Goal: Task Accomplishment & Management: Manage account settings

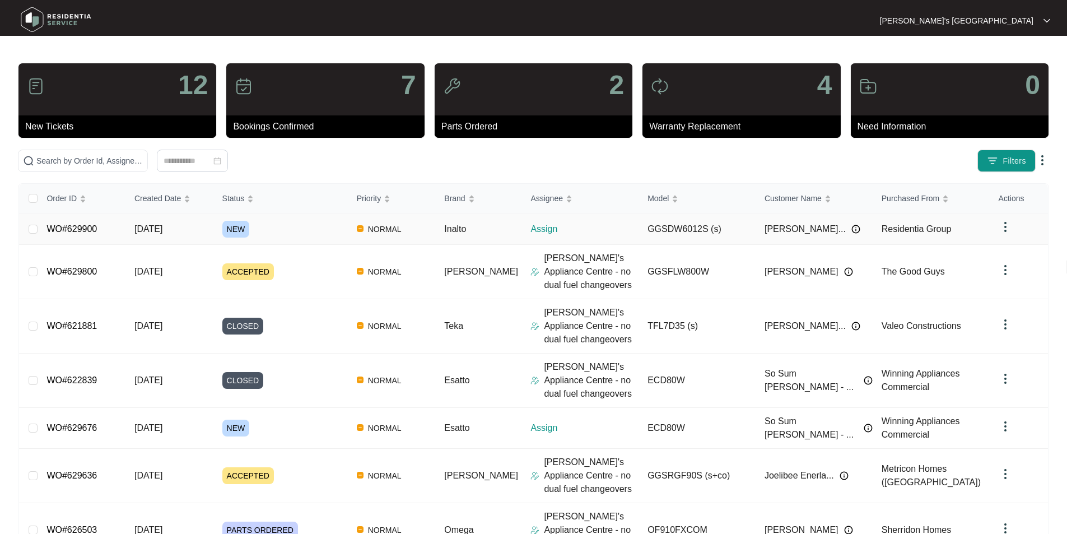
click at [79, 230] on link "WO#629900" at bounding box center [71, 229] width 50 height 10
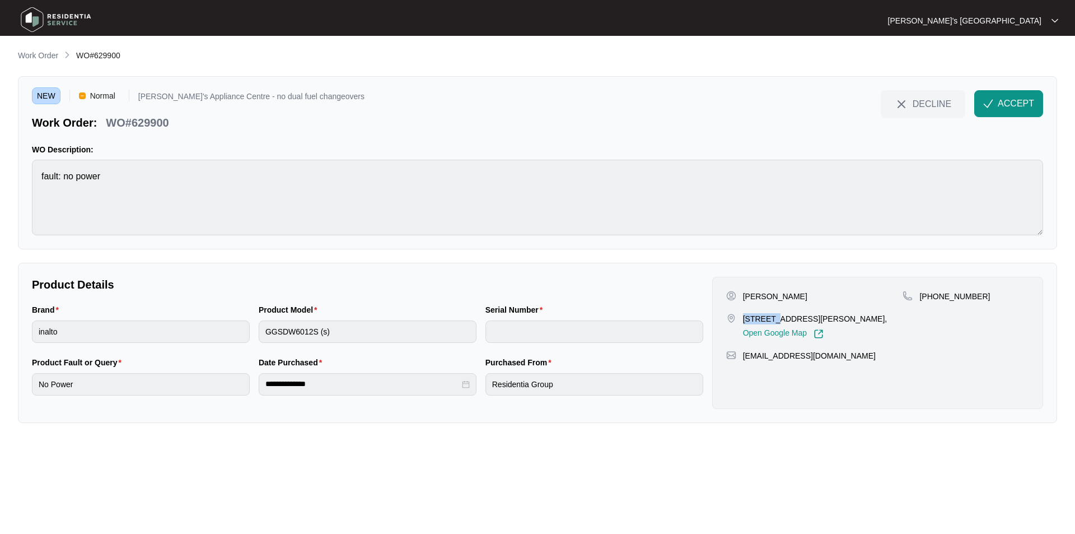
drag, startPoint x: 744, startPoint y: 317, endPoint x: 780, endPoint y: 317, distance: 35.8
click at [780, 317] on p "9 FLUME STREET, LARA, VIC, 3212," at bounding box center [815, 318] width 145 height 11
copy p "9 FLUME"
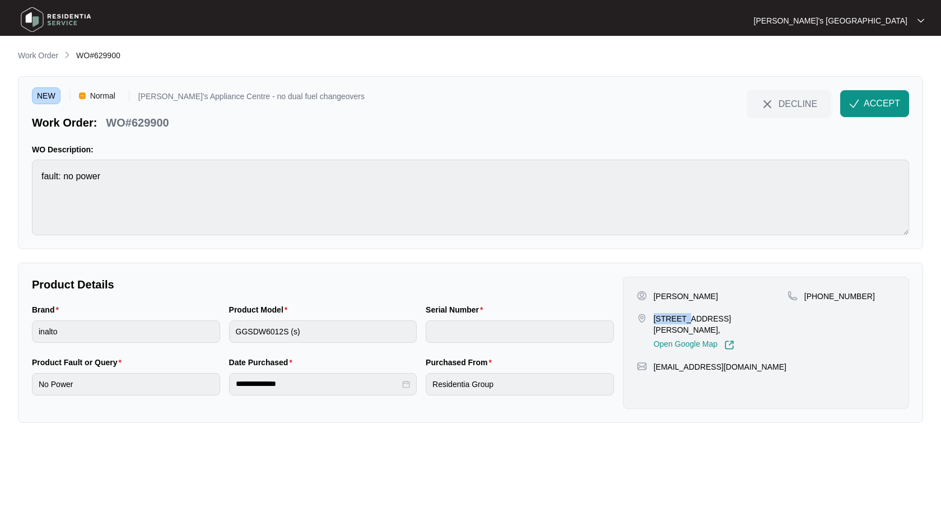
click at [667, 308] on div "Tony John Connarty 9 FLUME STREET, LARA, VIC, 3212, Open Google Map" at bounding box center [712, 320] width 151 height 59
drag, startPoint x: 653, startPoint y: 315, endPoint x: 679, endPoint y: 315, distance: 26.3
click at [679, 315] on div "9 FLUME STREET, LARA, VIC, 3212, Open Google Map" at bounding box center [712, 331] width 151 height 37
copy p "9 FLUM"
click at [704, 297] on p "Tony John Connarty" at bounding box center [686, 296] width 64 height 11
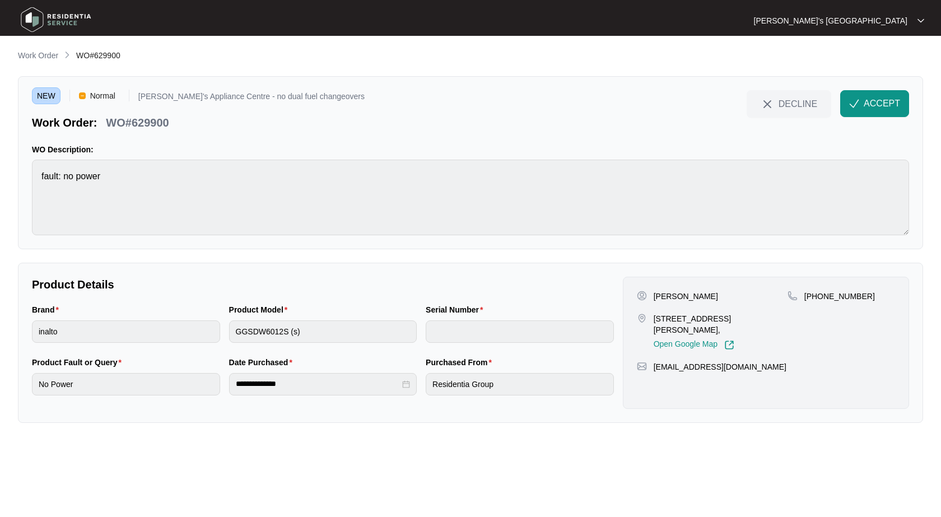
click at [704, 297] on p "Tony John Connarty" at bounding box center [686, 296] width 64 height 11
copy p "Tony John Connarty"
click at [847, 286] on div "Tony John Connarty 9 FLUME STREET, LARA, VIC, 3212, Open Google Map +6141900993…" at bounding box center [766, 343] width 286 height 132
click at [836, 302] on div "+61419009934" at bounding box center [842, 320] width 108 height 59
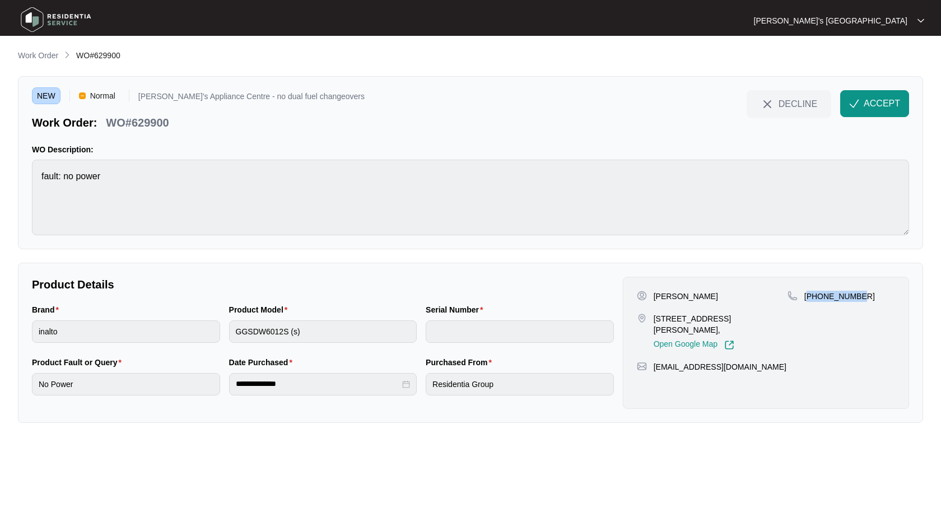
click at [836, 302] on div "+61419009934" at bounding box center [842, 320] width 108 height 59
click at [836, 295] on p "+61419009934" at bounding box center [839, 296] width 71 height 11
copy p "61419009934"
click at [701, 292] on p "Tony John Connarty" at bounding box center [686, 296] width 64 height 11
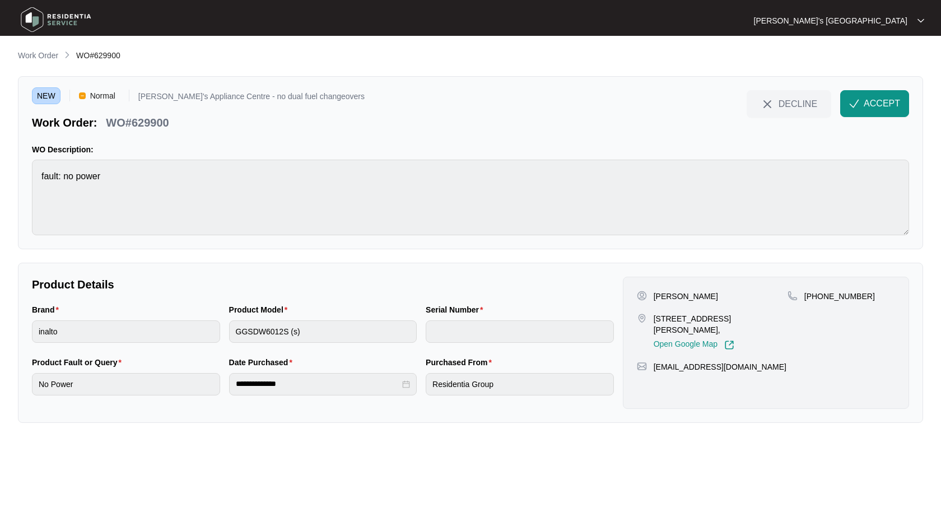
click at [701, 292] on p "Tony John Connarty" at bounding box center [686, 296] width 64 height 11
copy p "Connarty"
click at [259, 347] on div "Product Model GGSDW6012S (s)" at bounding box center [323, 330] width 197 height 53
click at [152, 122] on p "WO#629900" at bounding box center [137, 123] width 63 height 16
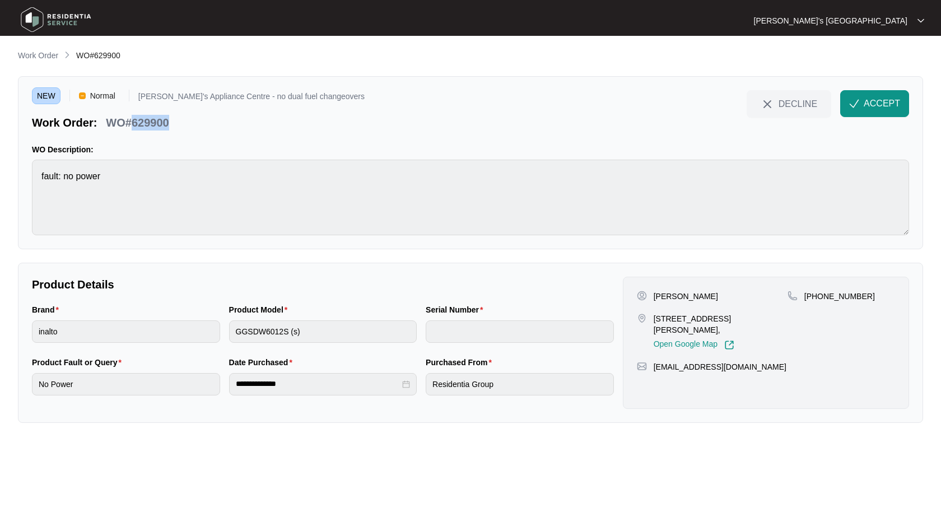
click at [152, 122] on p "WO#629900" at bounding box center [137, 123] width 63 height 16
copy p "629900"
drag, startPoint x: 879, startPoint y: 110, endPoint x: 762, endPoint y: 175, distance: 133.4
click at [879, 110] on span "ACCEPT" at bounding box center [882, 103] width 36 height 13
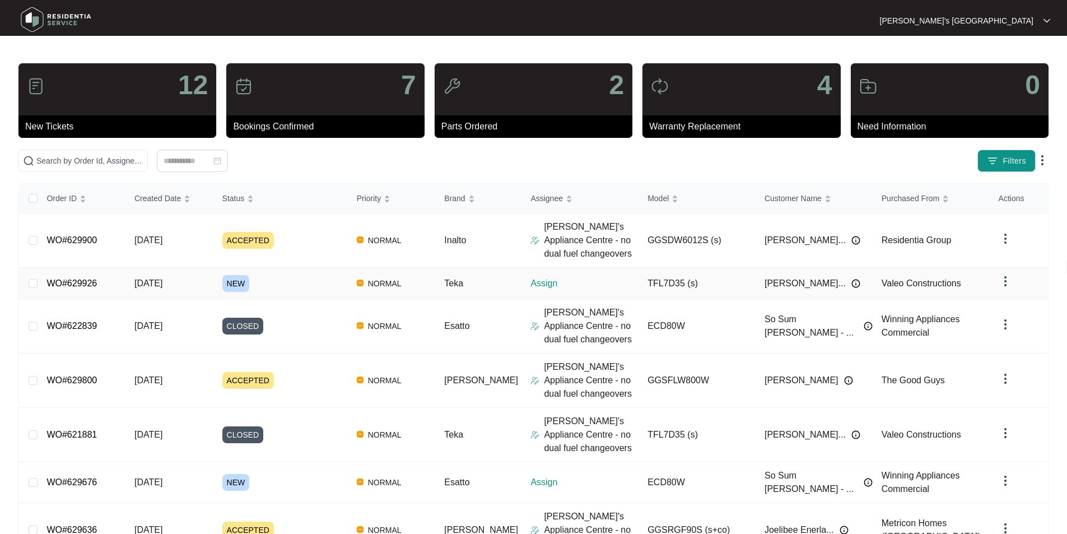
click at [80, 281] on link "WO#629926" at bounding box center [71, 283] width 50 height 10
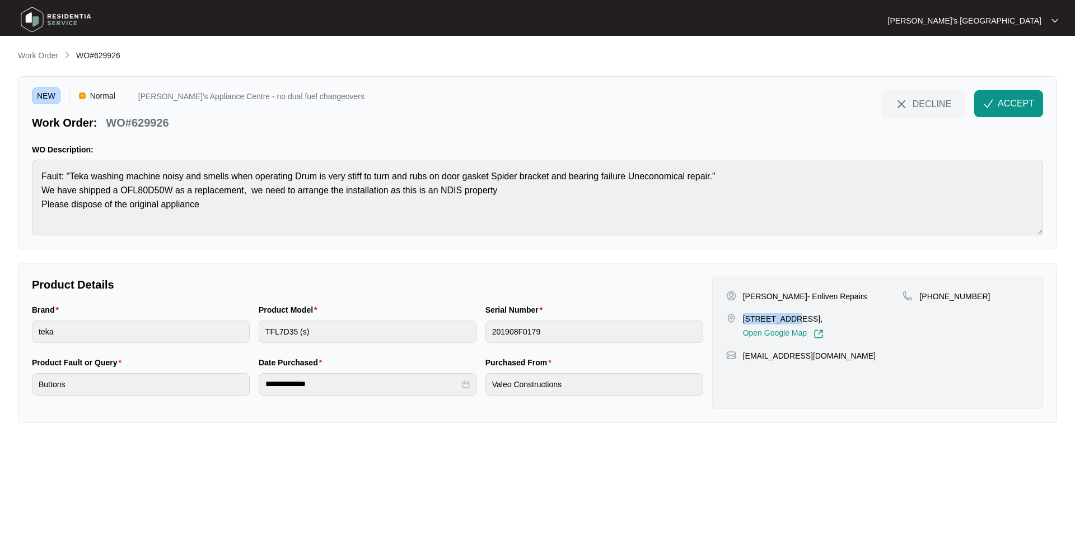
drag, startPoint x: 743, startPoint y: 317, endPoint x: 788, endPoint y: 319, distance: 44.3
click at [788, 319] on p "[STREET_ADDRESS]," at bounding box center [783, 318] width 81 height 11
copy p "209/44 Ryrie"
click at [997, 100] on button "ACCEPT" at bounding box center [1009, 103] width 69 height 27
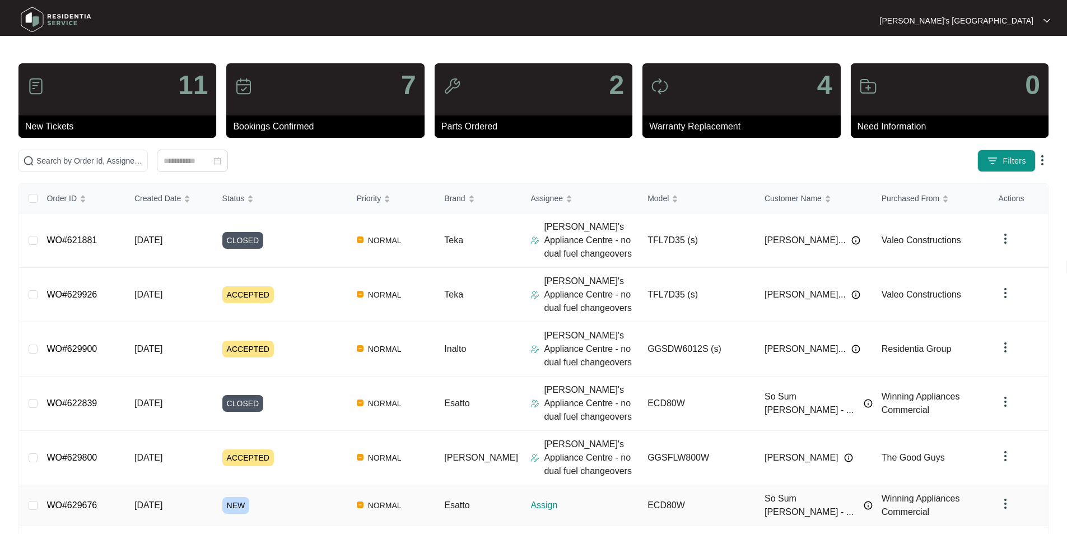
click at [76, 509] on link "WO#629676" at bounding box center [71, 505] width 50 height 10
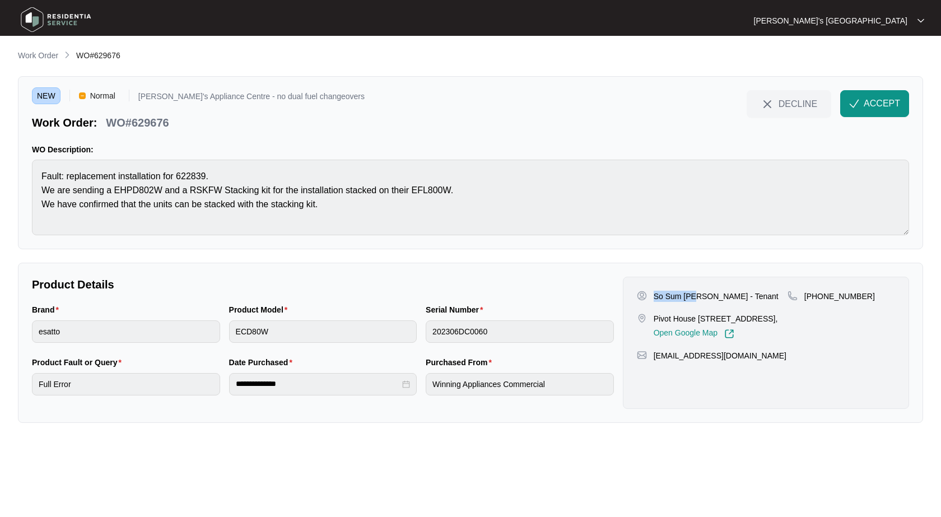
drag, startPoint x: 656, startPoint y: 291, endPoint x: 698, endPoint y: 295, distance: 42.2
click at [698, 295] on p "So Sum Leung - Tenant" at bounding box center [716, 296] width 125 height 11
click at [700, 297] on p "So Sum Leung - Tenant" at bounding box center [716, 296] width 125 height 11
copy p "Leung"
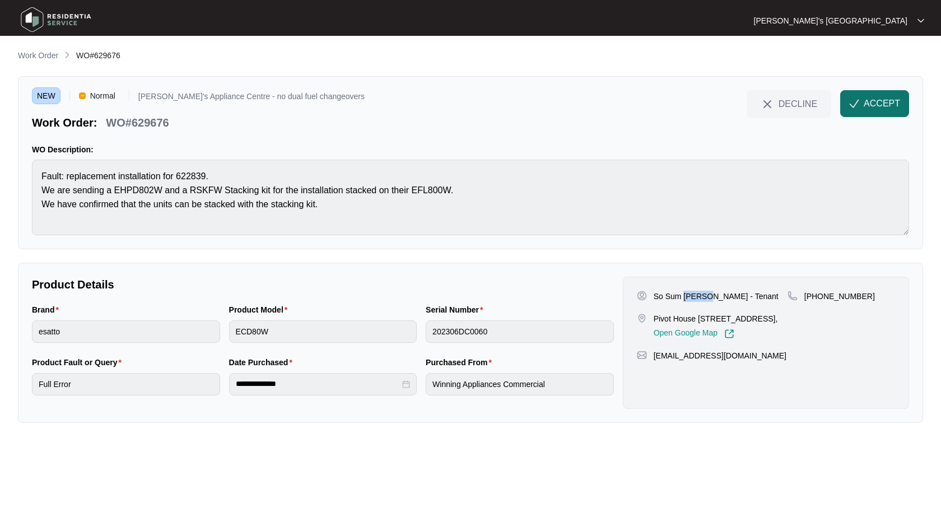
click at [892, 101] on span "ACCEPT" at bounding box center [882, 103] width 36 height 13
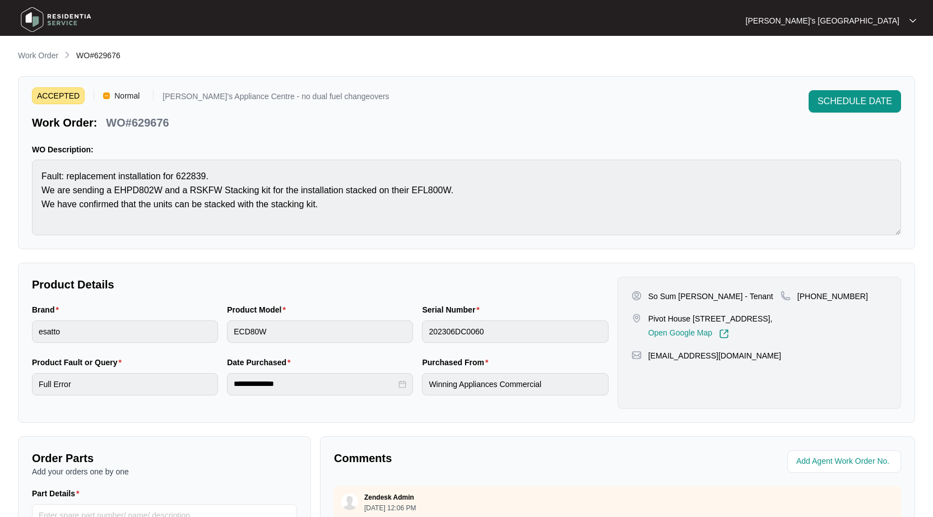
click at [143, 123] on p "WO#629676" at bounding box center [137, 123] width 63 height 16
copy p "629676"
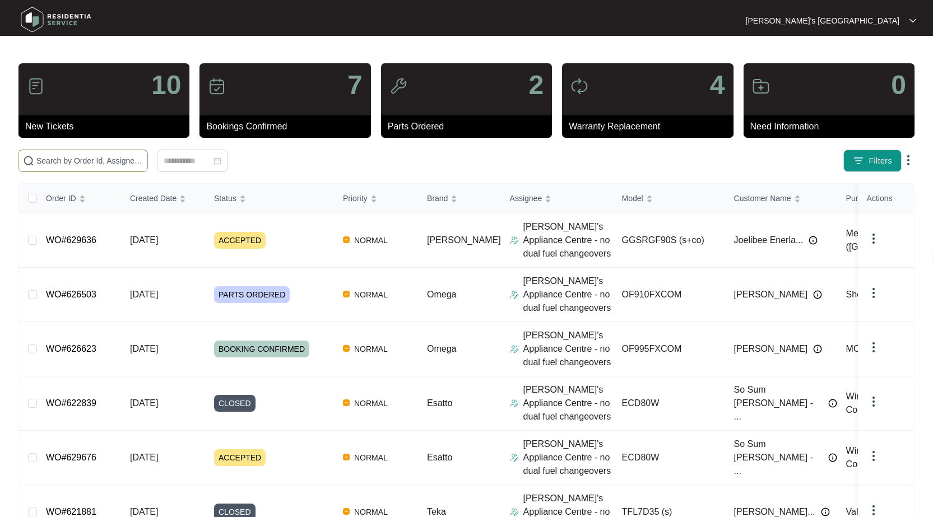
click at [91, 162] on input "text" at bounding box center [89, 161] width 106 height 12
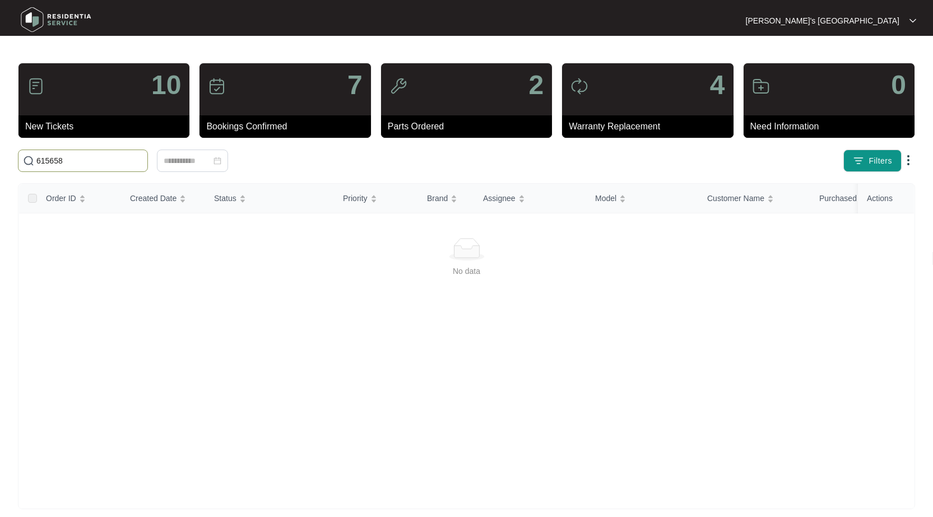
type input "615658"
click at [48, 164] on input "615658" at bounding box center [89, 161] width 106 height 12
click at [68, 153] on span "615658" at bounding box center [83, 161] width 130 height 22
click at [73, 164] on input "615658" at bounding box center [89, 161] width 106 height 12
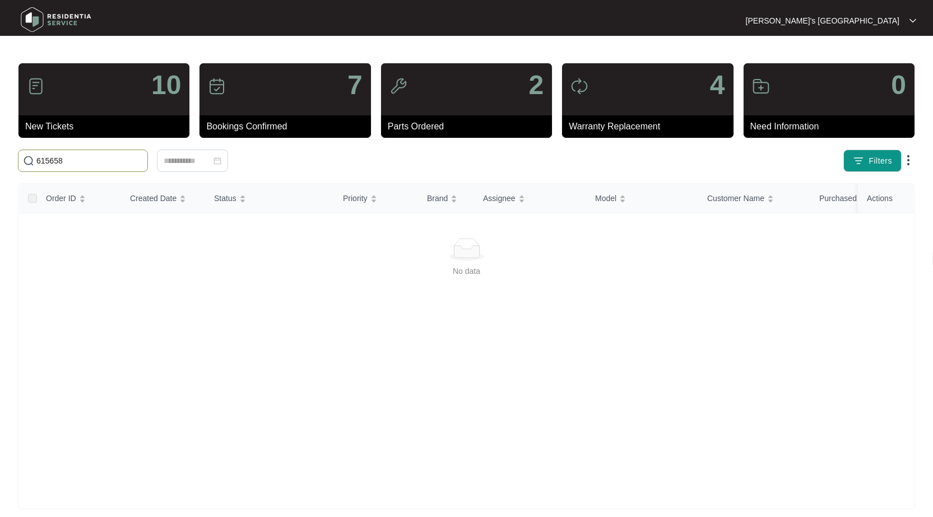
click at [73, 164] on input "615658" at bounding box center [89, 161] width 106 height 12
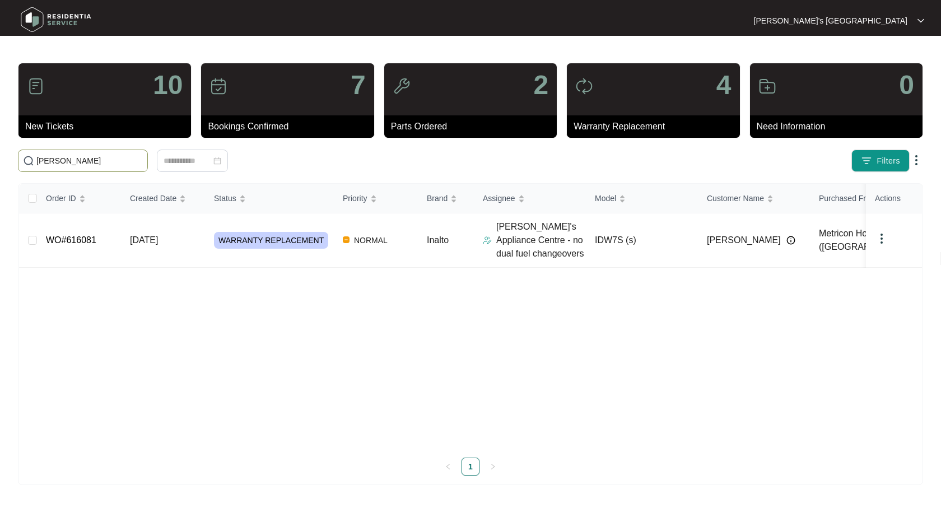
type input "kerry"
